Goal: Check status

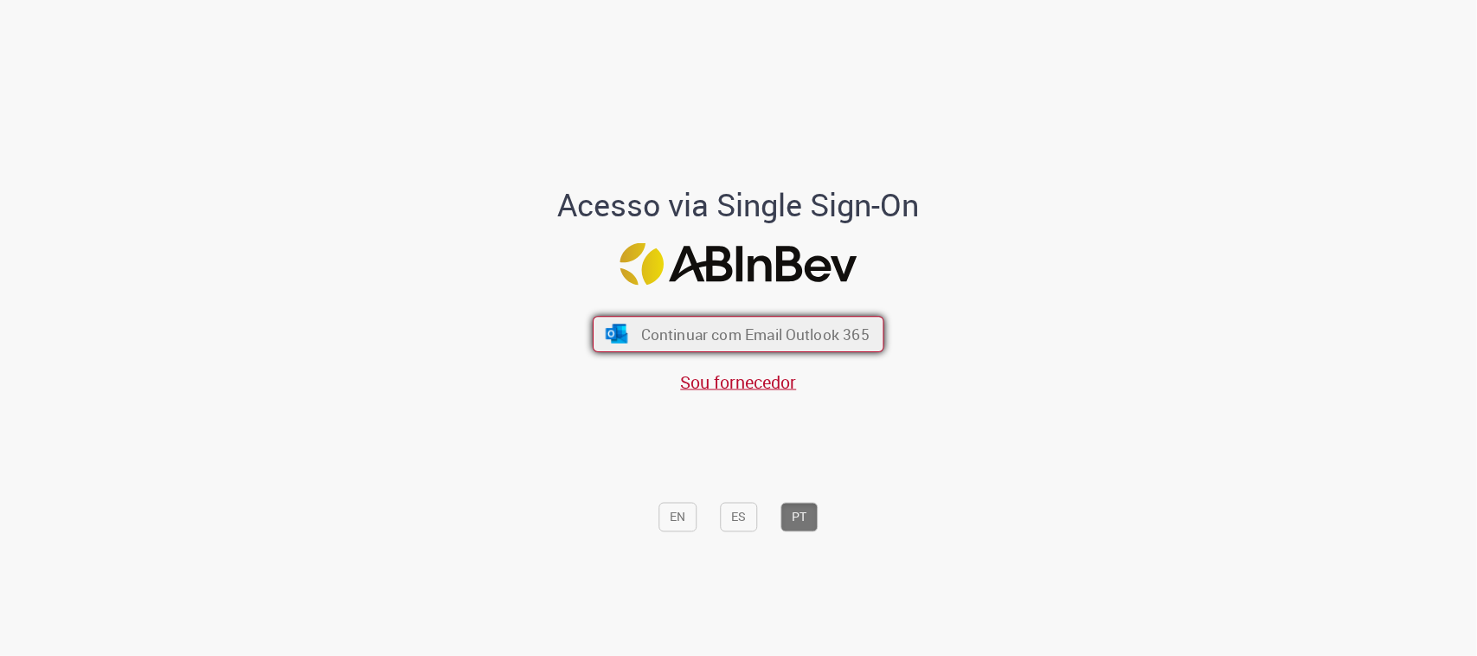
click at [746, 334] on span "Continuar com Email Outlook 365" at bounding box center [755, 335] width 228 height 20
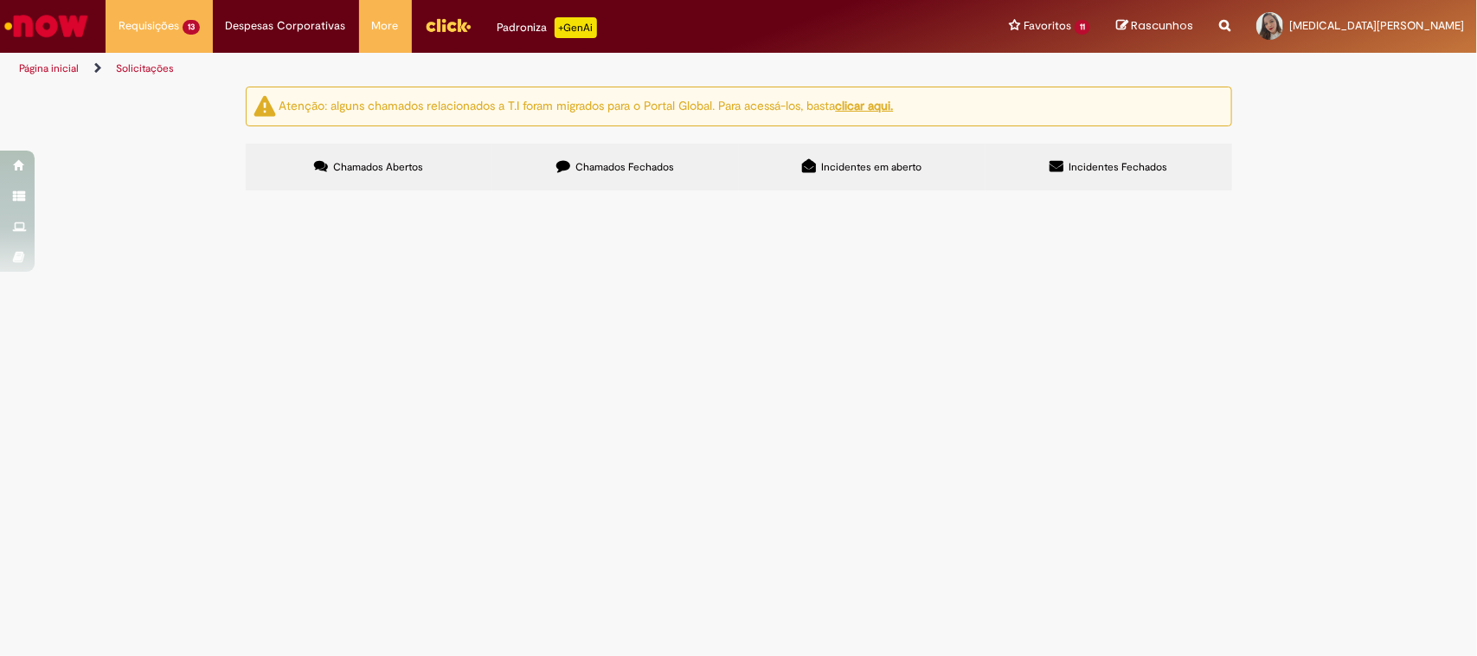
click at [0, 0] on span "RC - Motor do aéreo" at bounding box center [0, 0] width 0 height 0
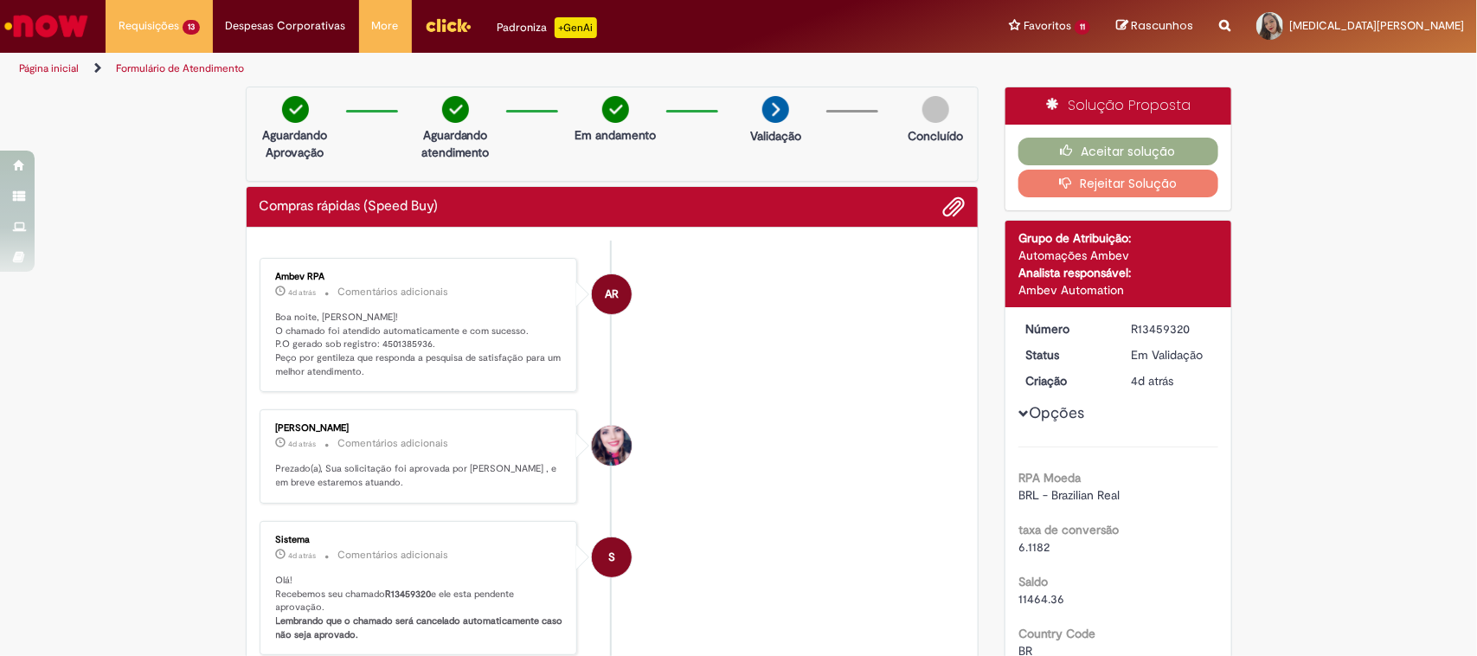
click at [391, 349] on p "Boa noite, [PERSON_NAME]! O chamado foi atendido automaticamente e com sucesso.…" at bounding box center [420, 345] width 288 height 68
copy p "4501385936"
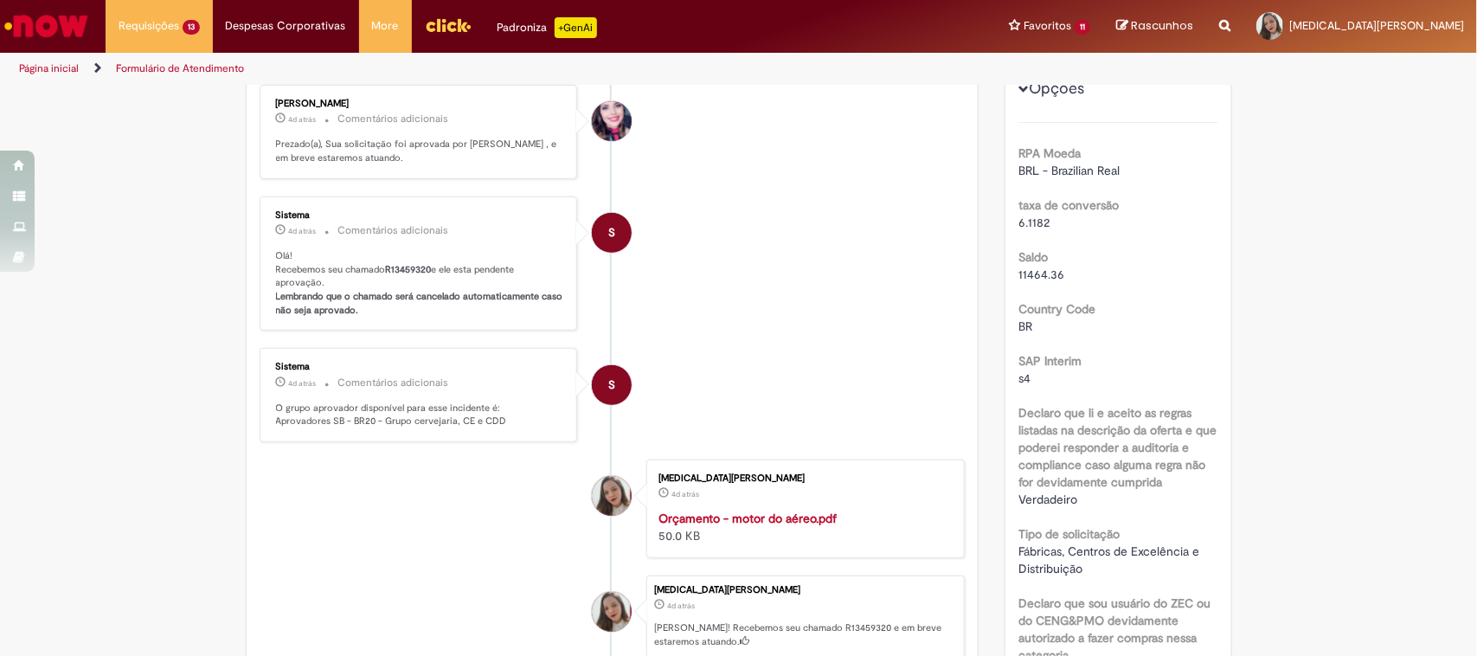
scroll to position [433, 0]
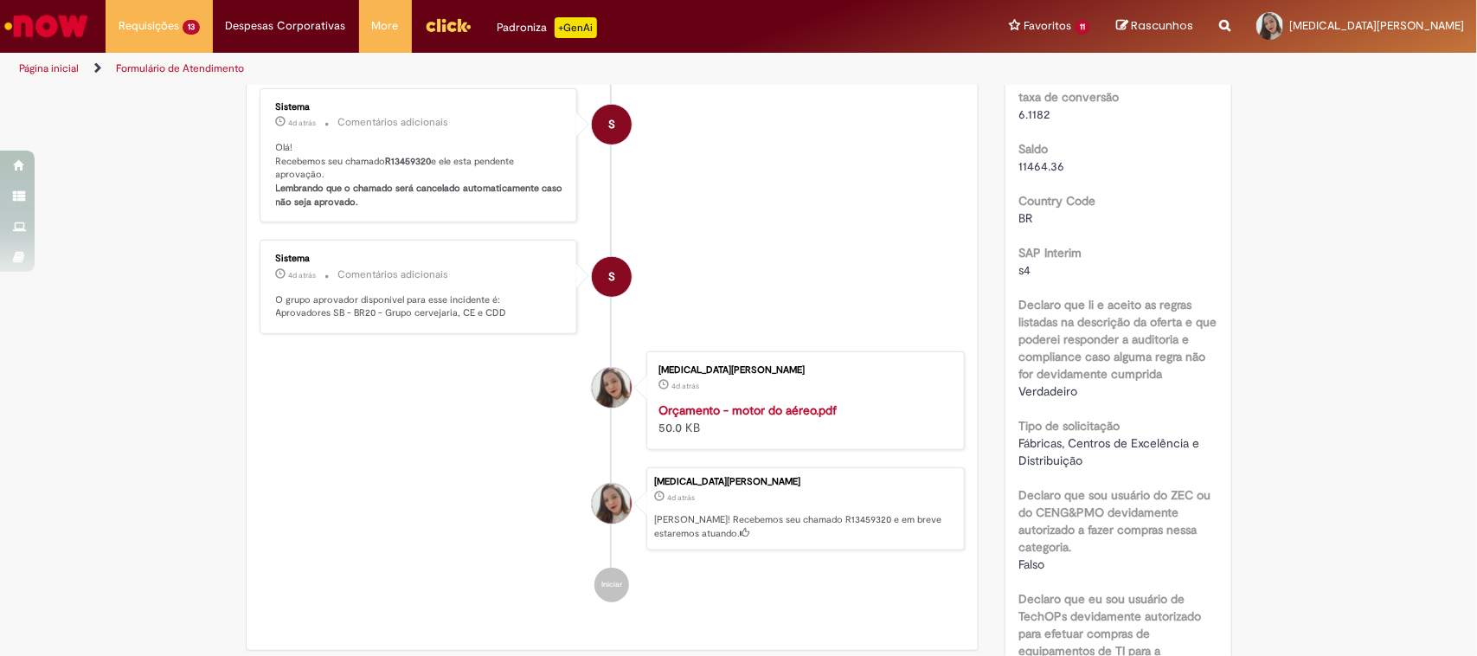
click at [788, 418] on strong "Orçamento - motor do aéreo.pdf" at bounding box center [748, 410] width 178 height 16
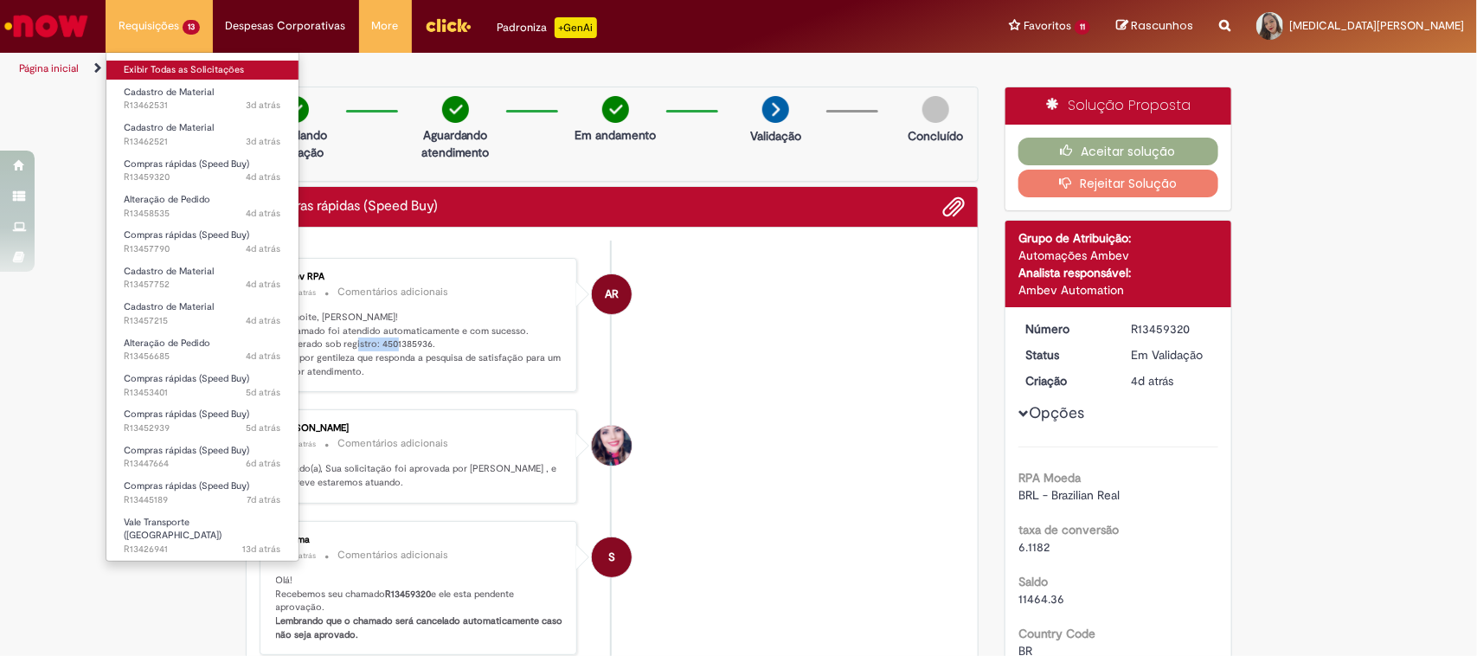
click at [193, 61] on link "Exibir Todas as Solicitações" at bounding box center [202, 70] width 192 height 19
